Goal: Task Accomplishment & Management: Use online tool/utility

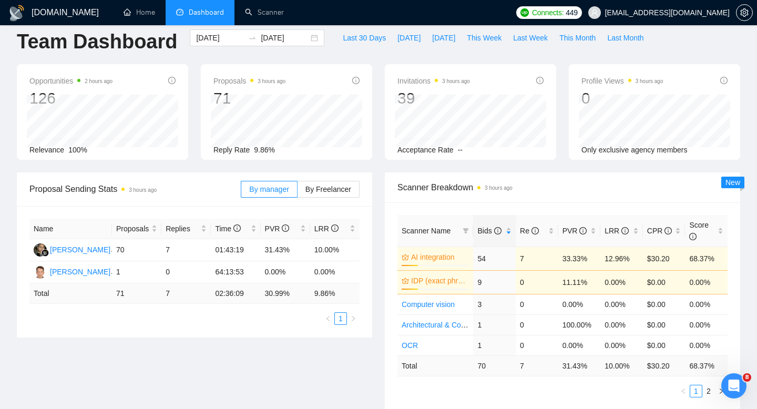
scroll to position [13, 0]
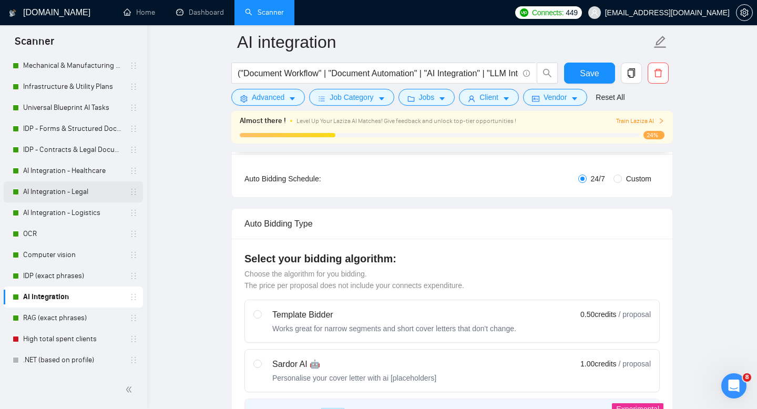
scroll to position [192, 0]
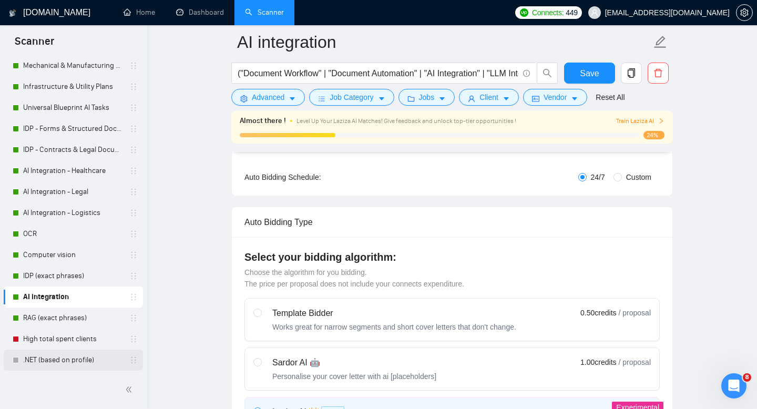
click at [61, 359] on link ".NET (based on profile)" at bounding box center [73, 360] width 100 height 21
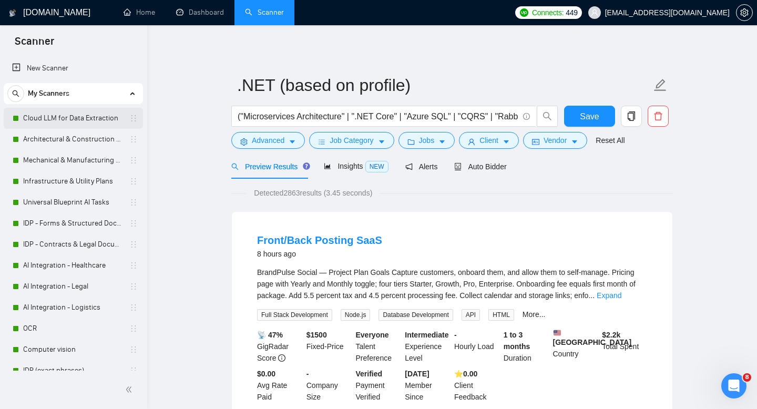
click at [46, 117] on link "Cloud LLM for Data Extraction" at bounding box center [73, 118] width 100 height 21
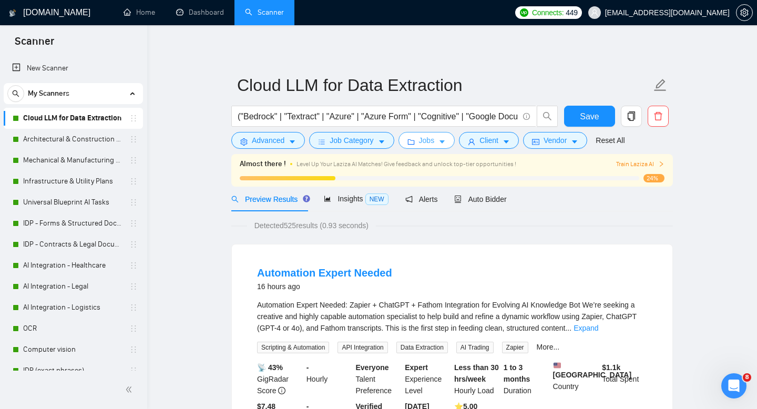
click at [446, 142] on icon "caret-down" at bounding box center [441, 141] width 7 height 7
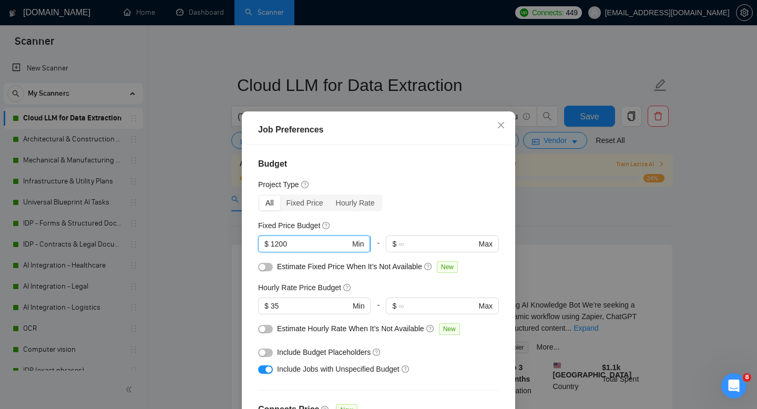
drag, startPoint x: 301, startPoint y: 242, endPoint x: 267, endPoint y: 241, distance: 34.2
click at [267, 241] on span "$ 1200 Min" at bounding box center [314, 244] width 112 height 17
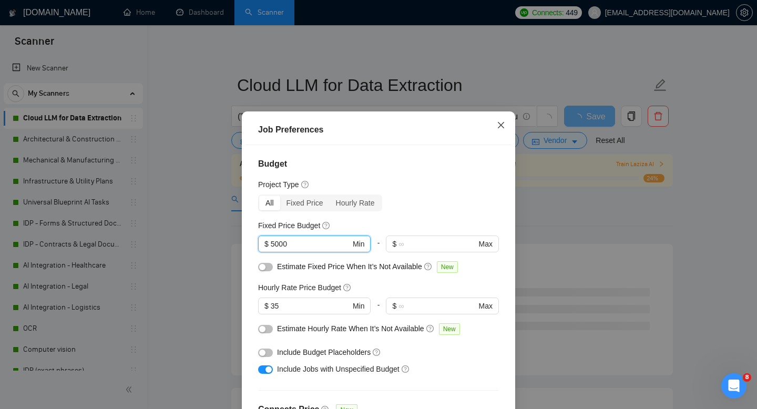
type input "5000"
click at [497, 127] on icon "close" at bounding box center [501, 125] width 8 height 8
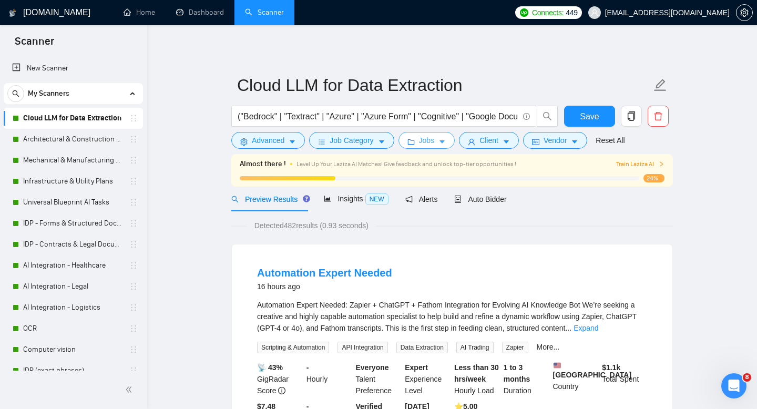
click at [442, 142] on icon "caret-down" at bounding box center [441, 141] width 7 height 7
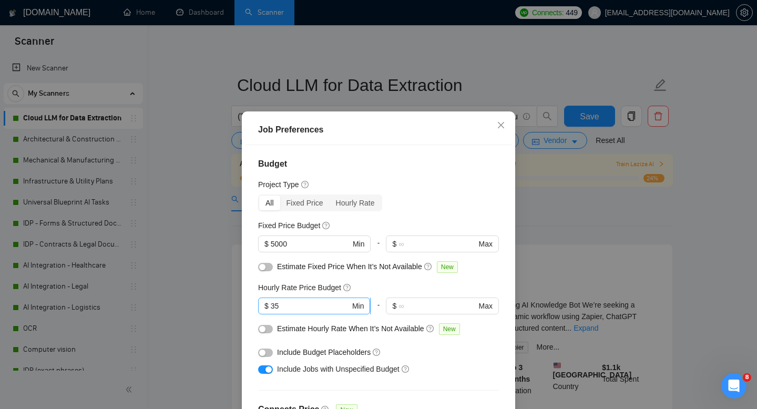
click at [275, 303] on input "35" at bounding box center [310, 306] width 79 height 12
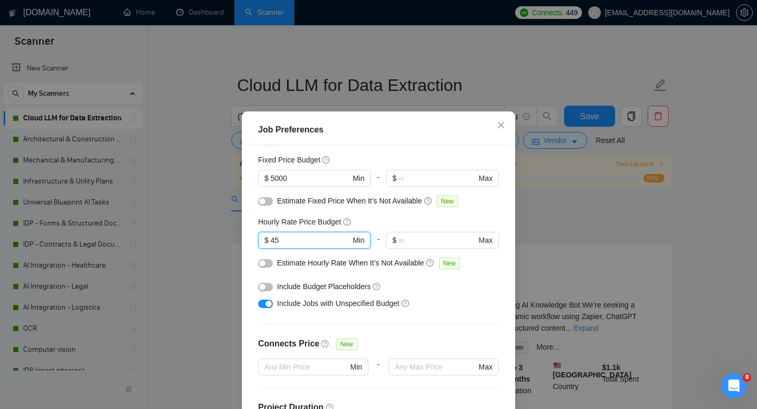
scroll to position [74, 0]
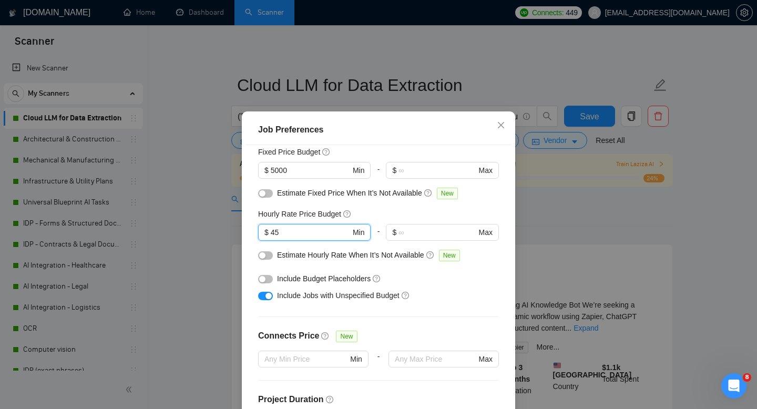
type input "45"
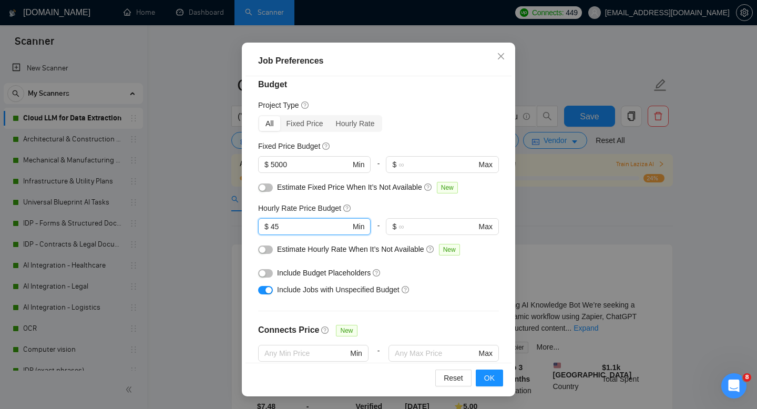
scroll to position [8, 0]
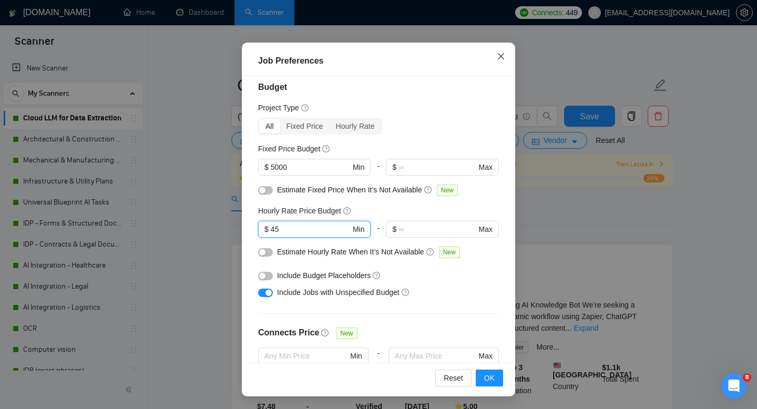
click at [499, 55] on icon "close" at bounding box center [501, 56] width 6 height 6
